Goal: Information Seeking & Learning: Learn about a topic

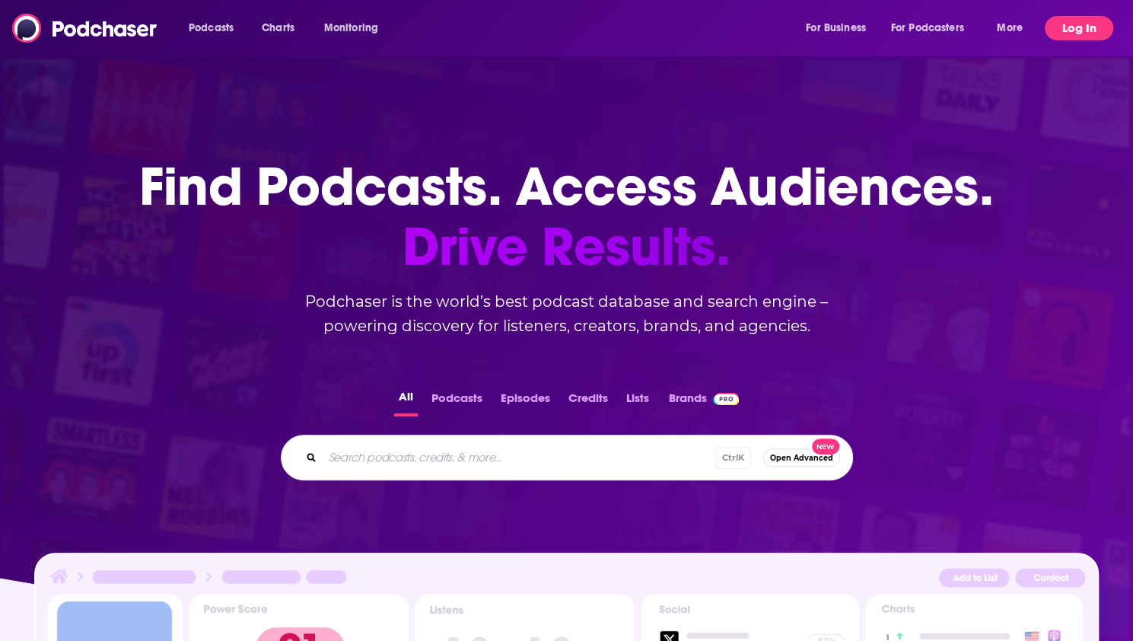
click at [1085, 16] on button "Log In" at bounding box center [1079, 28] width 68 height 24
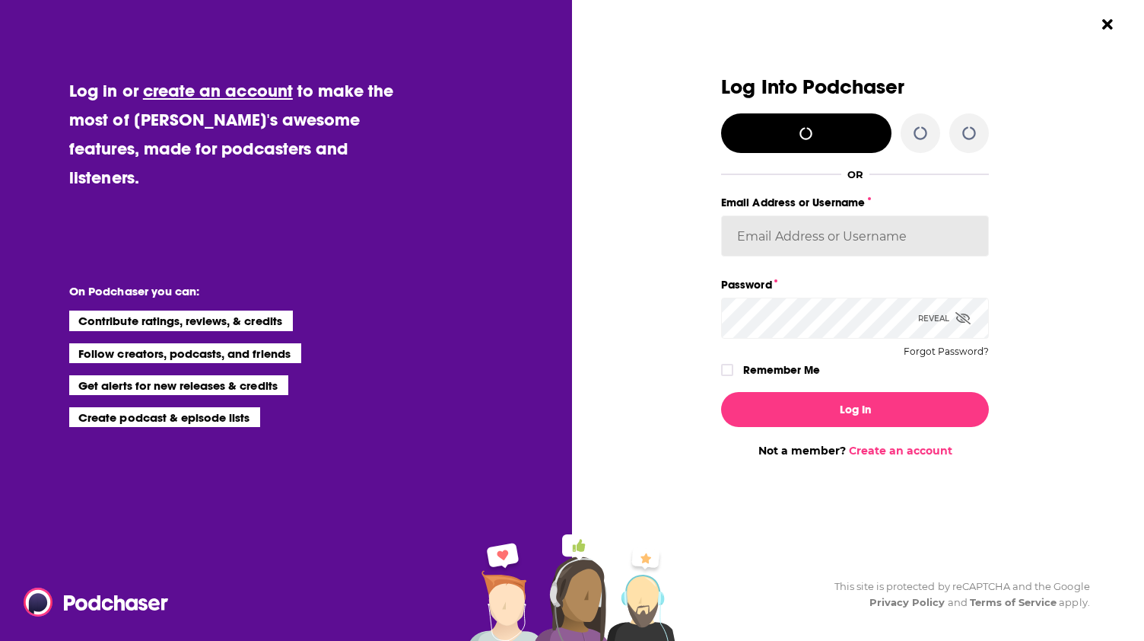
type input "katmcmahonn"
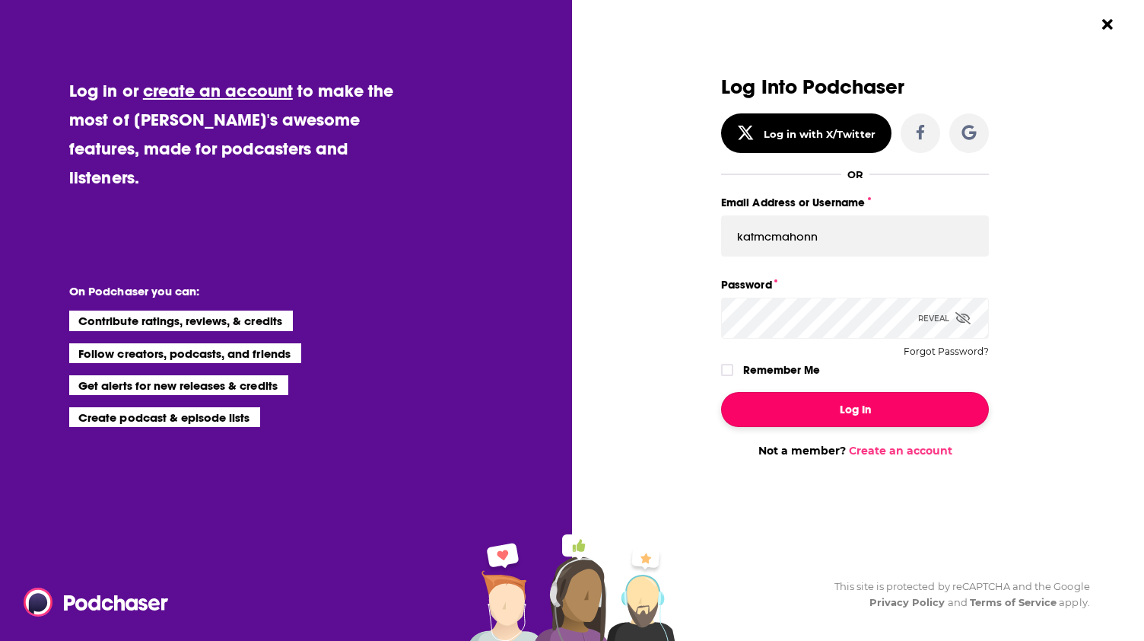
click at [870, 405] on button "Log In" at bounding box center [855, 409] width 268 height 35
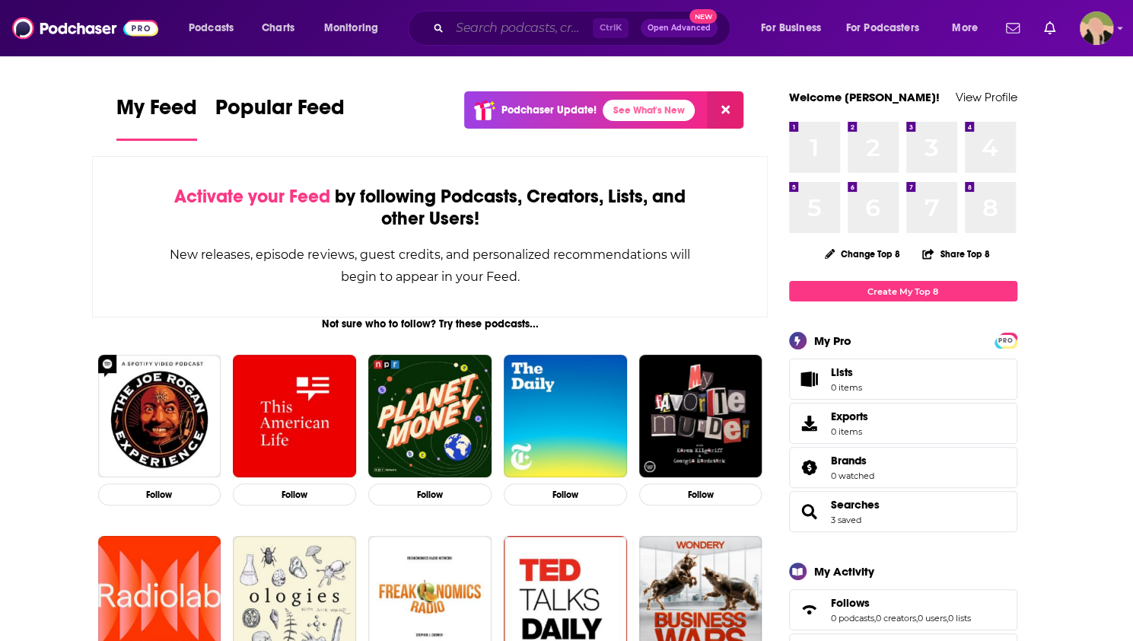
click at [466, 30] on input "Search podcasts, credits, & more..." at bounding box center [521, 28] width 143 height 24
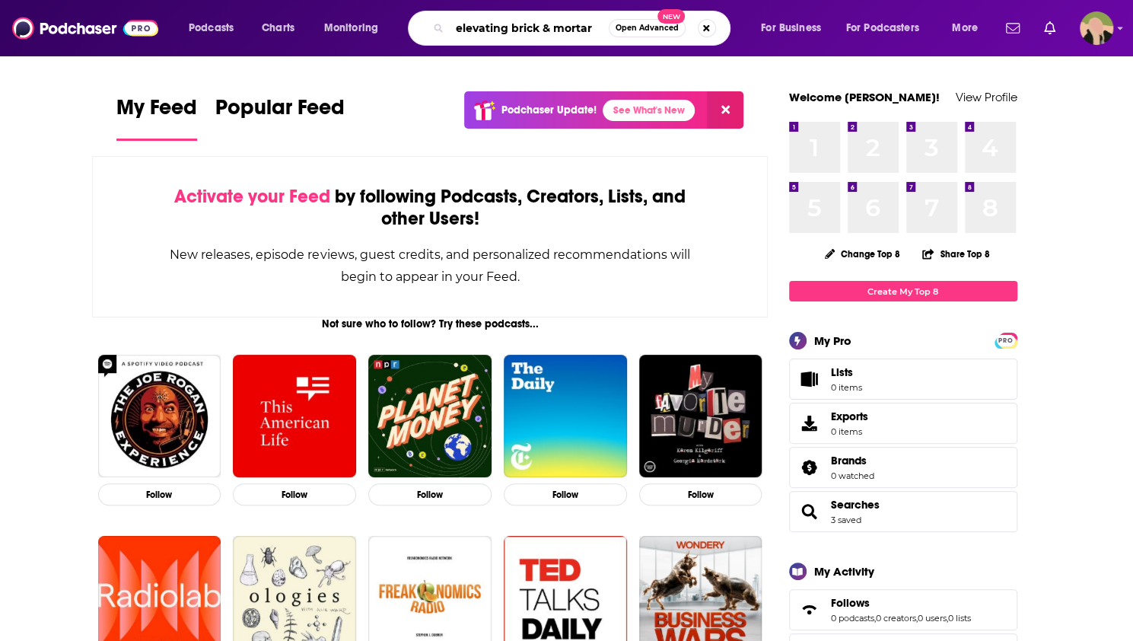
type input "elevating brick & mortar"
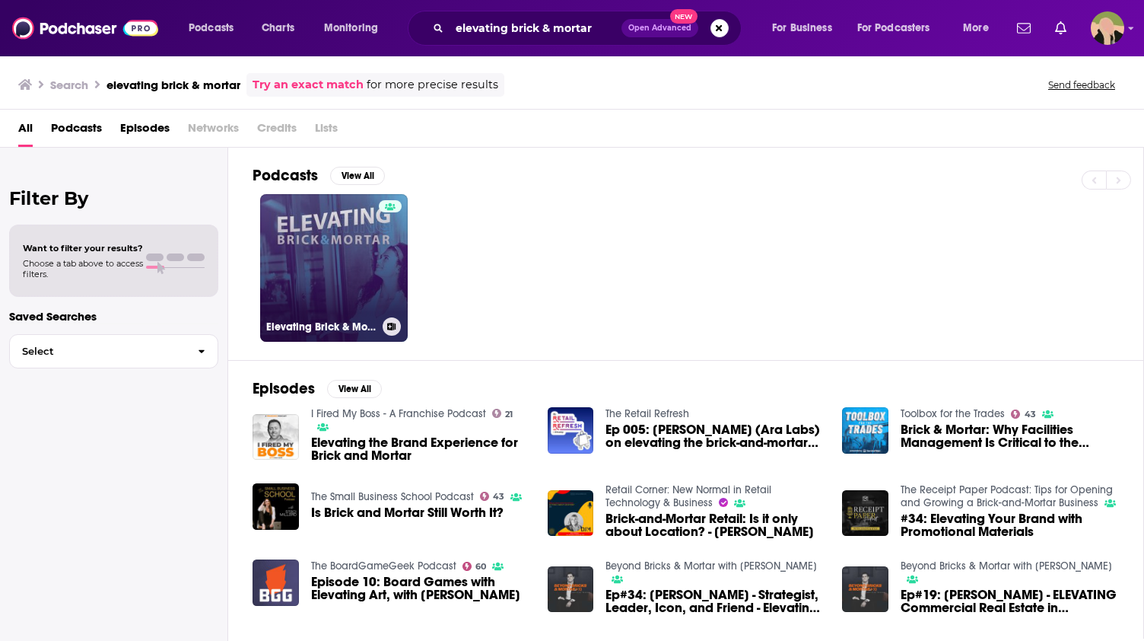
click at [316, 279] on link "Elevating Brick & Mortar" at bounding box center [334, 268] width 148 height 148
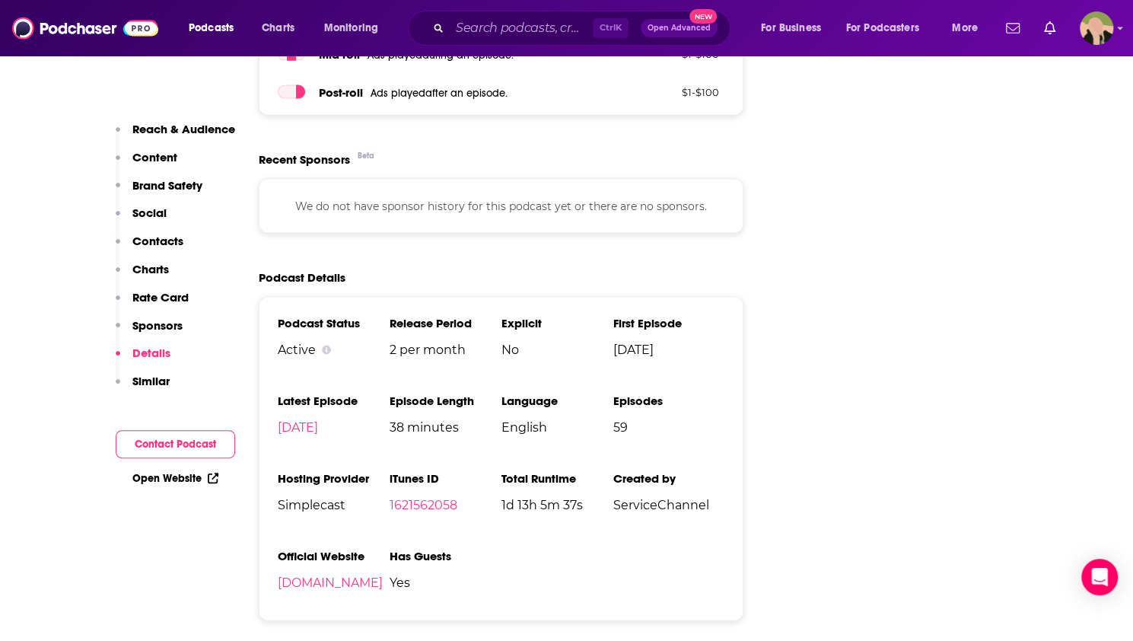
scroll to position [1674, 0]
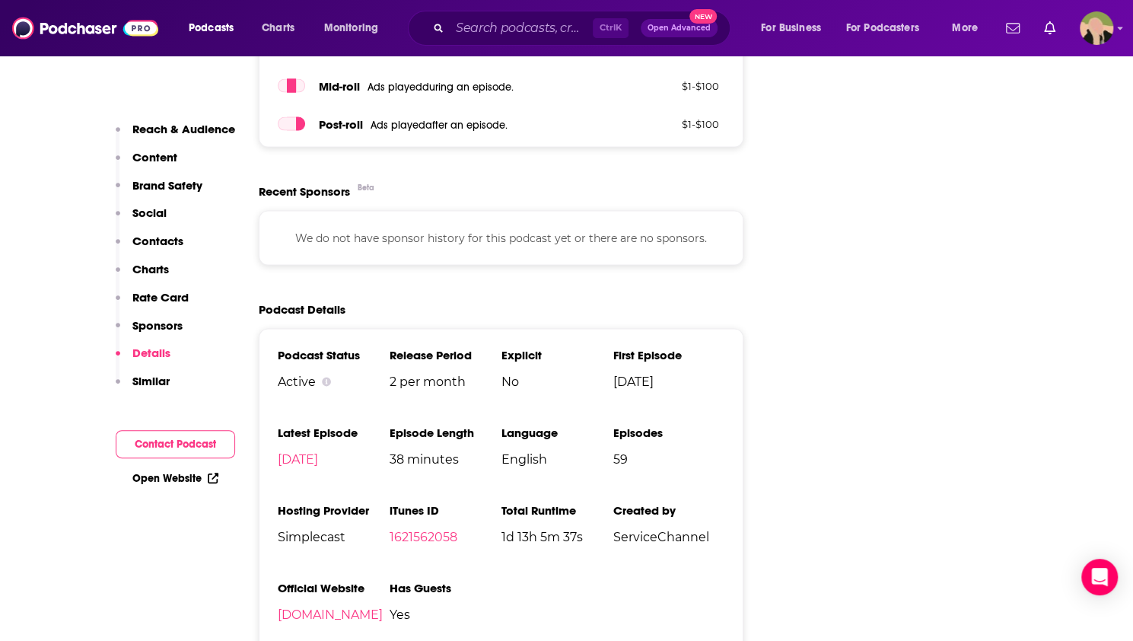
click at [198, 479] on link "Open Website" at bounding box center [175, 478] width 86 height 13
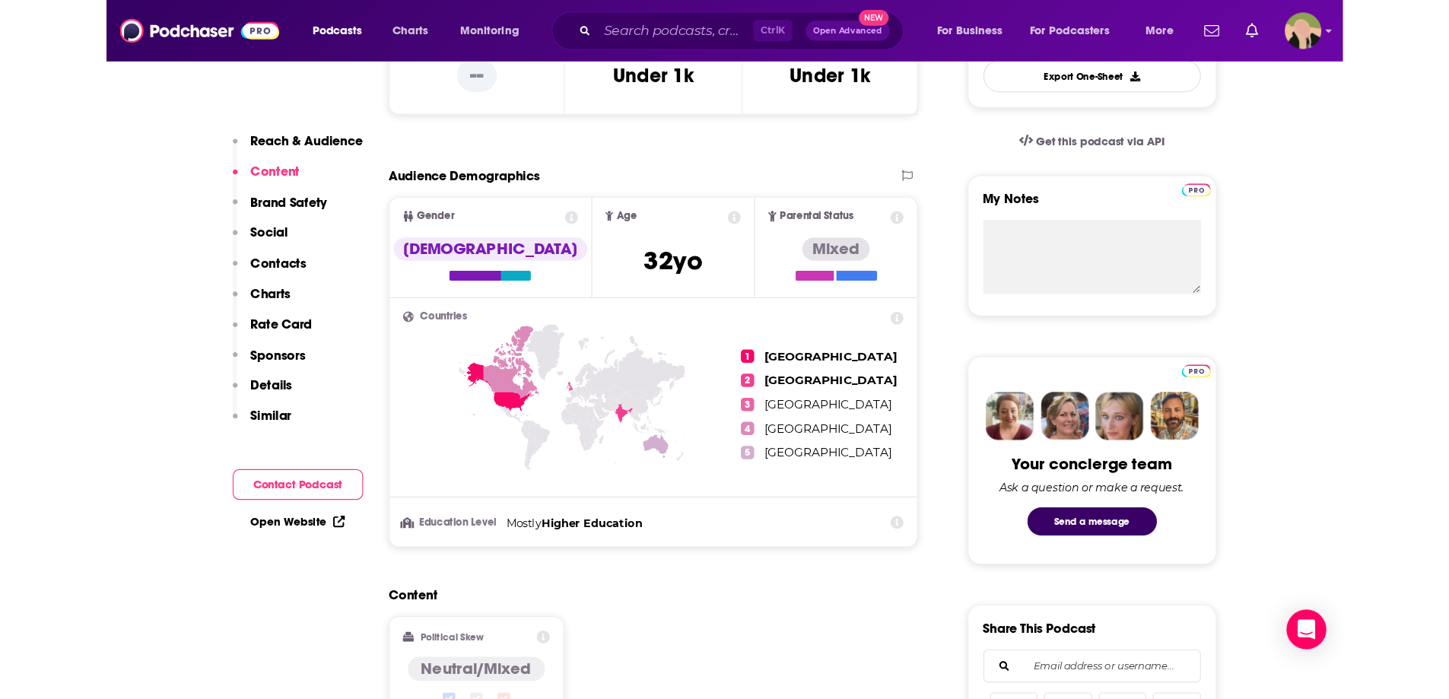
scroll to position [0, 0]
